Goal: Navigation & Orientation: Find specific page/section

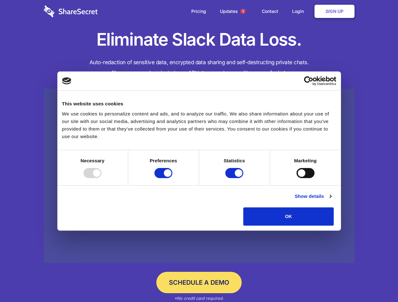
click at [101, 178] on div at bounding box center [92, 173] width 18 height 10
click at [172, 178] on input "Preferences" at bounding box center [163, 173] width 18 height 10
checkbox input "false"
click at [235, 178] on input "Statistics" at bounding box center [234, 173] width 18 height 10
checkbox input "false"
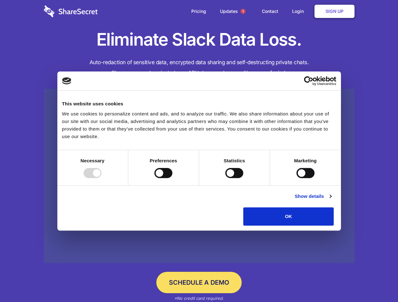
click at [296, 178] on input "Marketing" at bounding box center [305, 173] width 18 height 10
checkbox input "true"
click at [331, 200] on link "Show details" at bounding box center [313, 197] width 37 height 8
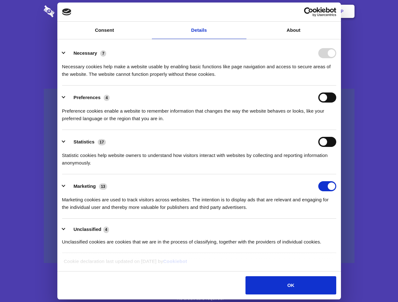
click at [336, 78] on div "Necessary cookies help make a website usable by enabling basic functions like p…" at bounding box center [199, 68] width 274 height 20
click at [243, 11] on span "1" at bounding box center [242, 11] width 5 height 5
